Goal: Task Accomplishment & Management: Manage account settings

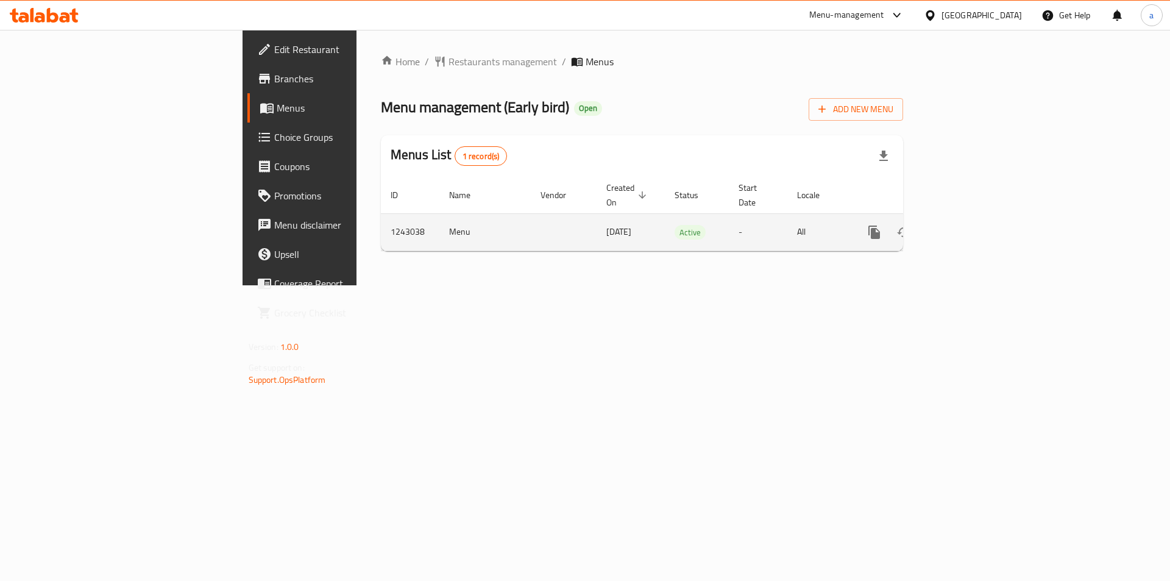
click at [970, 225] on icon "enhanced table" at bounding box center [962, 232] width 15 height 15
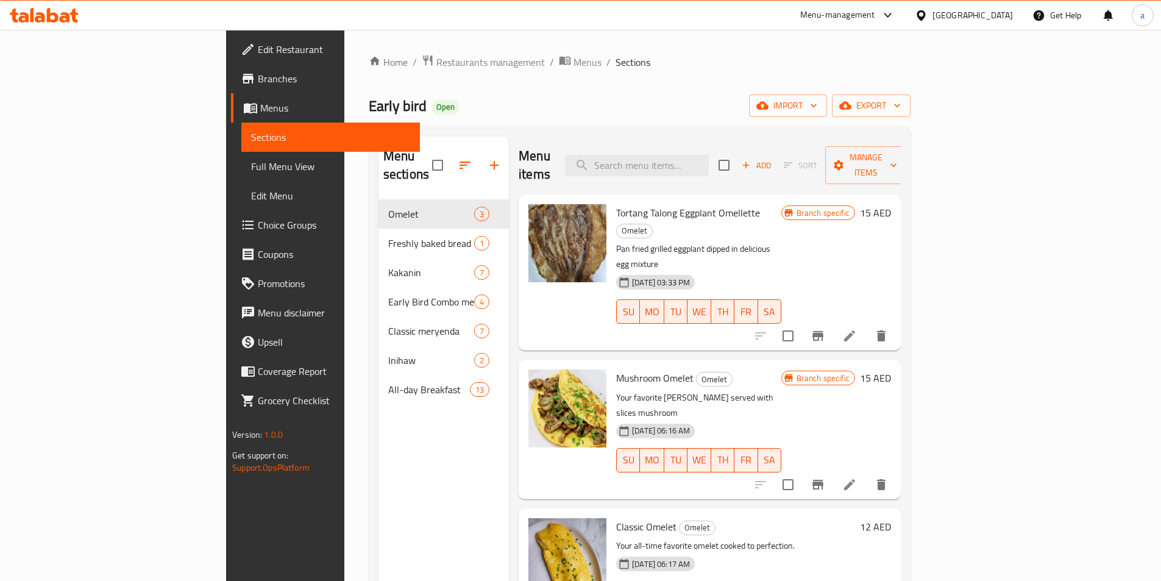
click at [983, 12] on div "[GEOGRAPHIC_DATA]" at bounding box center [972, 15] width 80 height 13
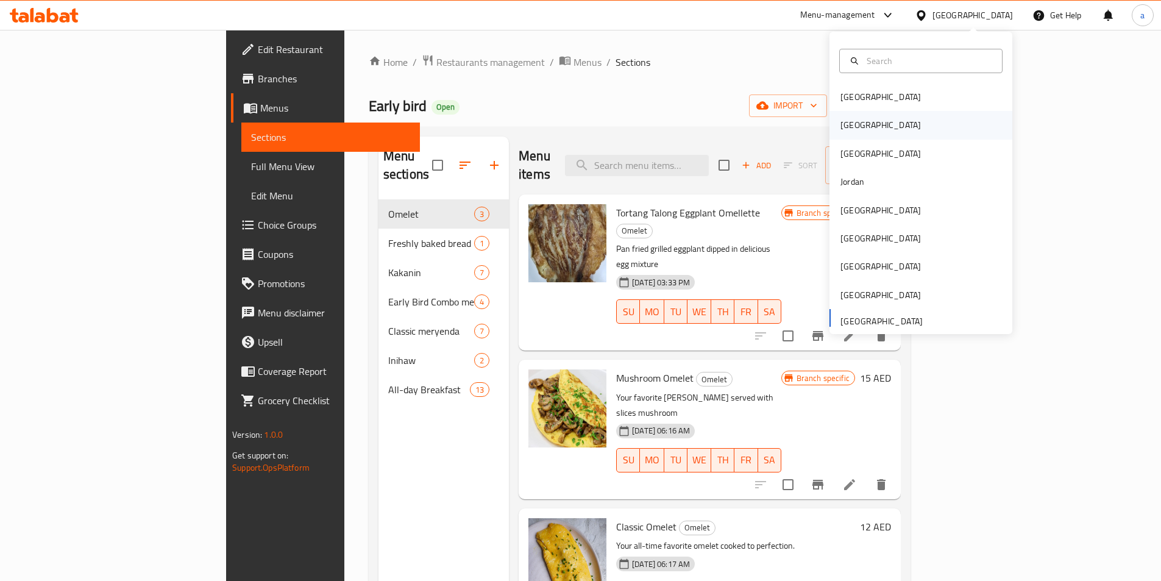
click at [850, 119] on div "[GEOGRAPHIC_DATA]" at bounding box center [880, 124] width 80 height 13
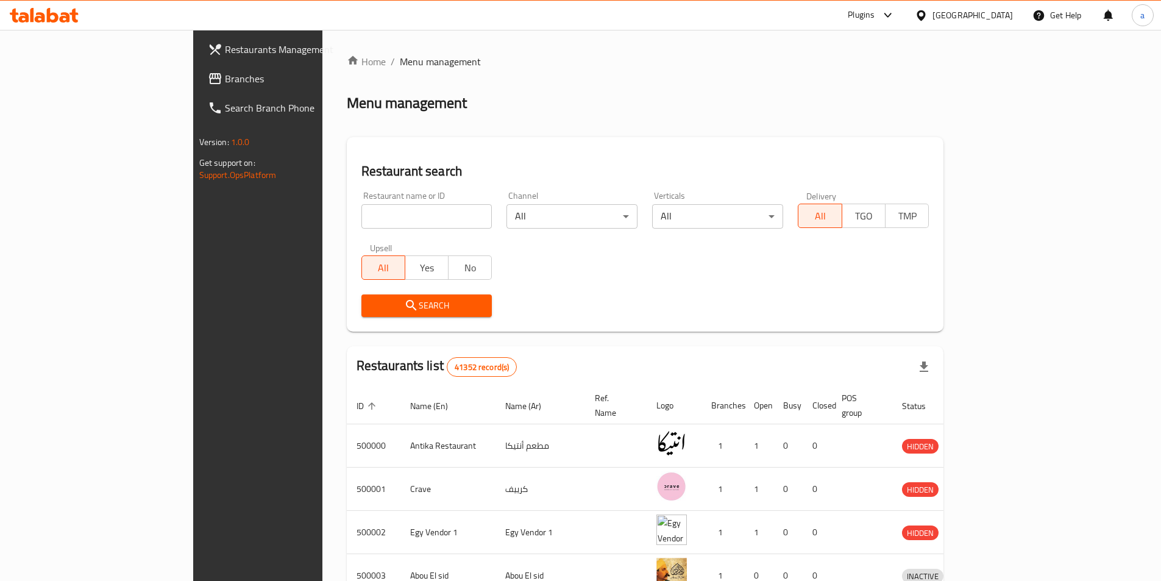
drag, startPoint x: 48, startPoint y: 77, endPoint x: 116, endPoint y: 93, distance: 70.1
click at [225, 77] on span "Branches" at bounding box center [301, 78] width 152 height 15
